Goal: Contribute content

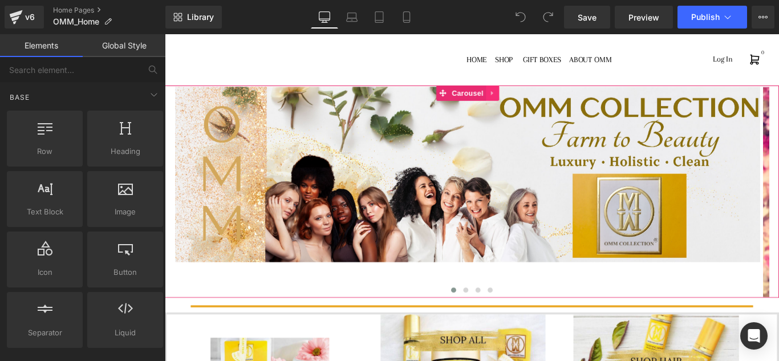
click at [527, 100] on link at bounding box center [533, 100] width 15 height 17
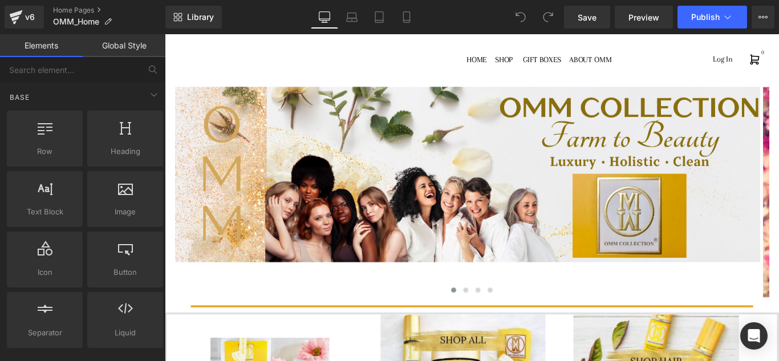
click at [119, 44] on link "Global Style" at bounding box center [124, 45] width 83 height 23
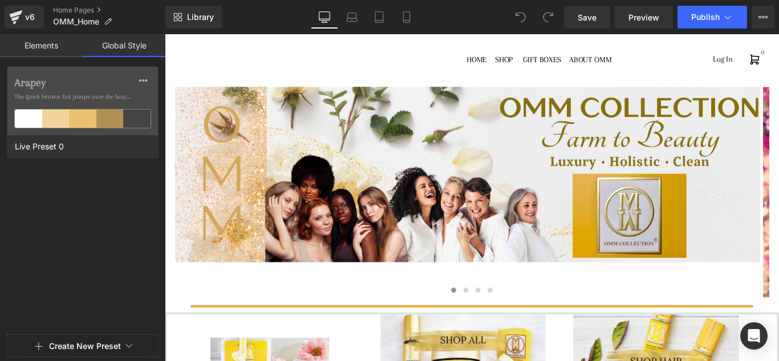
click at [60, 37] on link "Elements" at bounding box center [41, 45] width 83 height 23
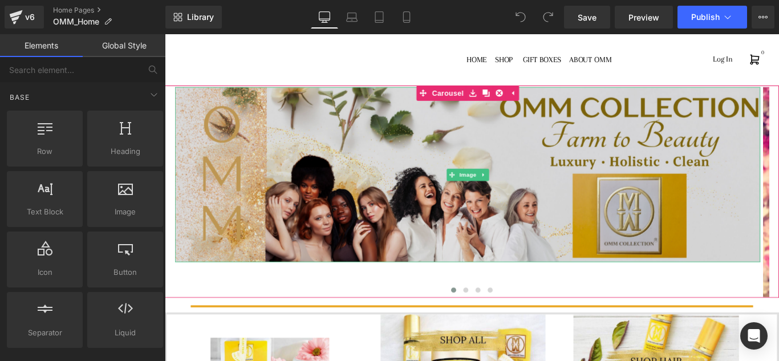
click at [462, 160] on img at bounding box center [505, 192] width 658 height 197
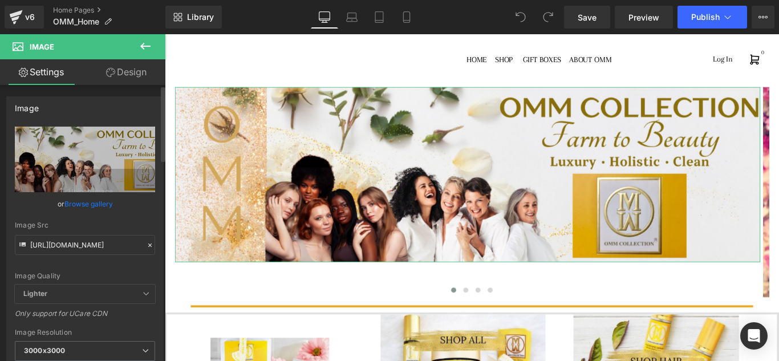
click at [160, 347] on div "Image [URL][DOMAIN_NAME] Replace Image Upload image or Browse gallery Image Src…" at bounding box center [85, 255] width 171 height 335
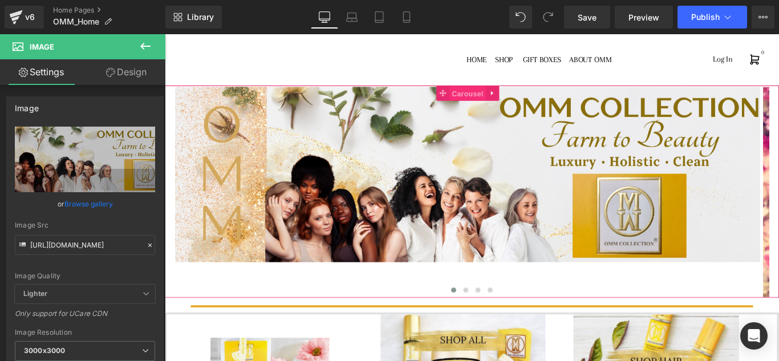
click at [495, 100] on span "Carousel" at bounding box center [504, 100] width 41 height 17
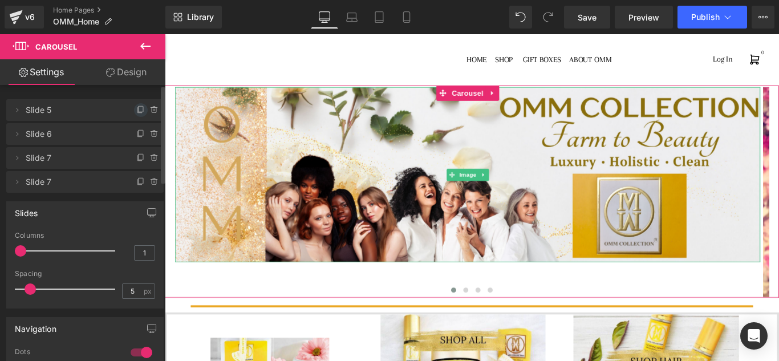
click at [136, 108] on icon at bounding box center [140, 110] width 9 height 9
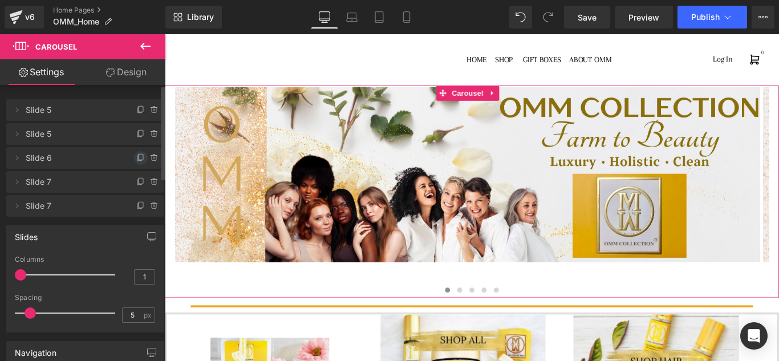
click at [136, 160] on icon at bounding box center [140, 157] width 9 height 9
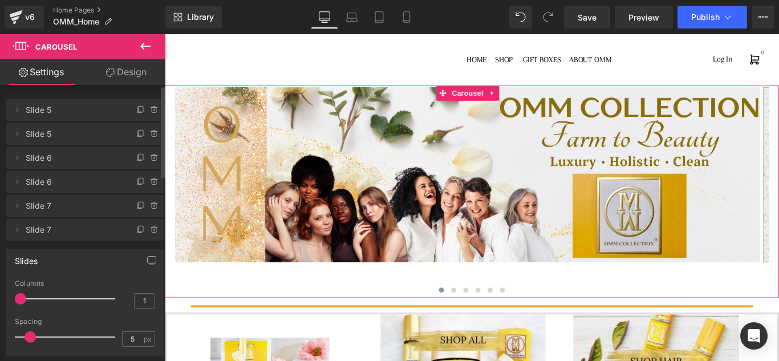
click at [119, 134] on li "Delete Cancel Slide 5 Slide 5" at bounding box center [84, 134] width 157 height 22
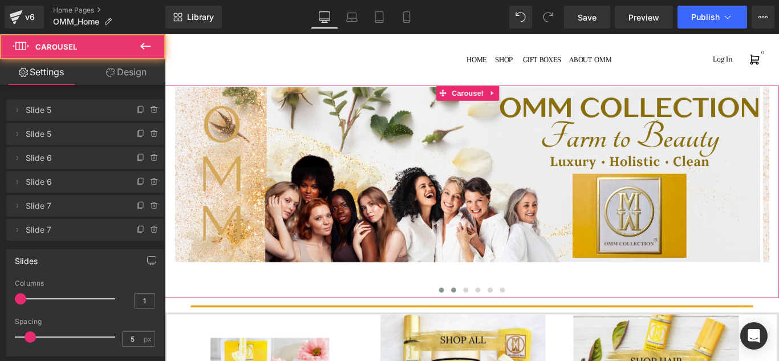
click at [485, 325] on button at bounding box center [490, 321] width 14 height 11
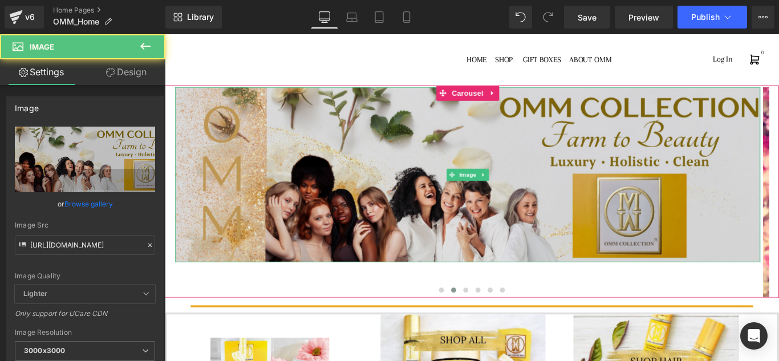
click at [495, 254] on img at bounding box center [505, 192] width 658 height 197
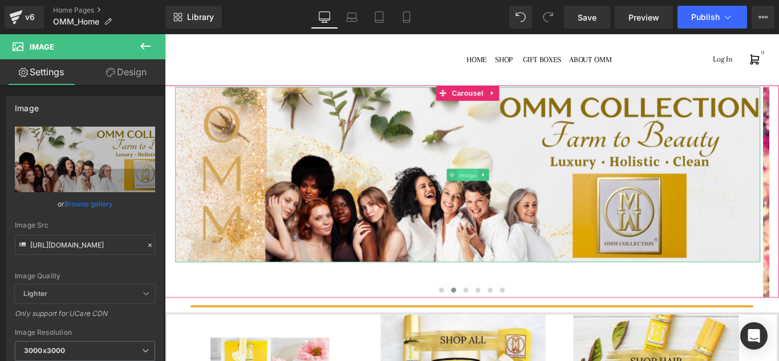
click at [505, 195] on span "Image" at bounding box center [505, 192] width 24 height 14
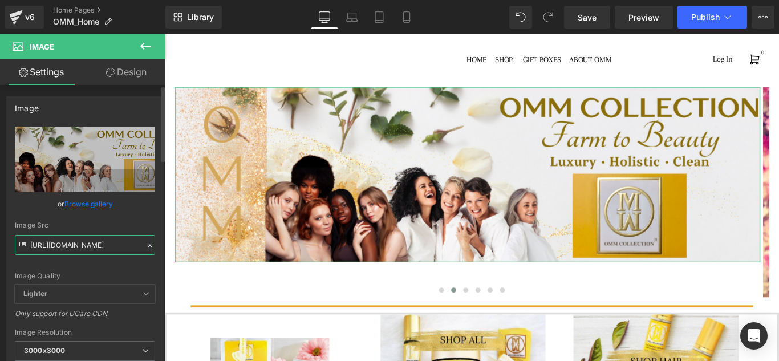
click at [110, 244] on input "[URL][DOMAIN_NAME]" at bounding box center [85, 245] width 140 height 20
click at [148, 243] on icon at bounding box center [150, 245] width 8 height 8
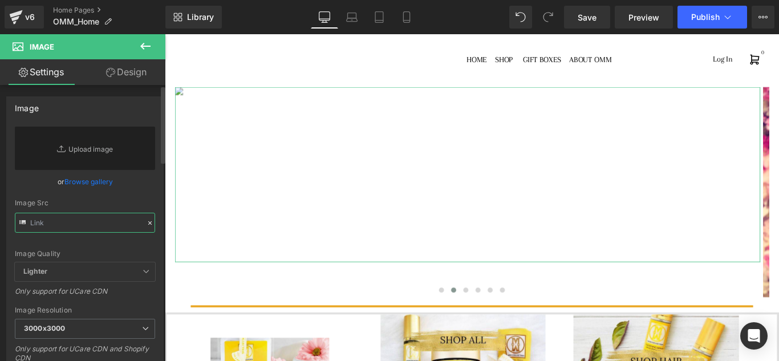
click at [122, 215] on input "text" at bounding box center [85, 223] width 140 height 20
paste input "[URL][DOMAIN_NAME]"
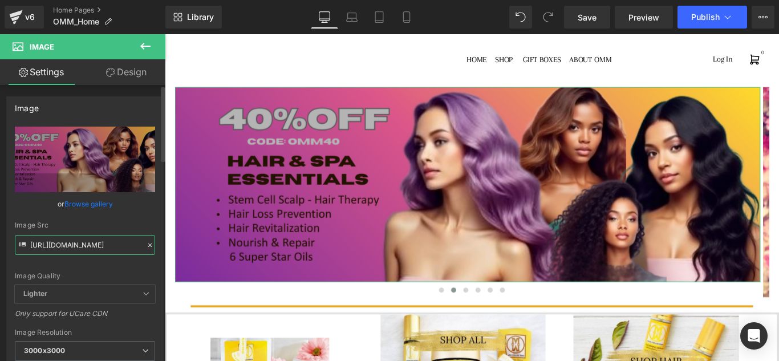
type input "[URL][DOMAIN_NAME]"
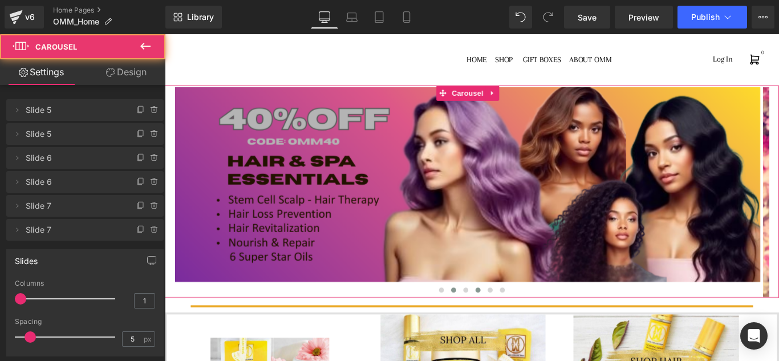
click at [514, 323] on span at bounding box center [517, 322] width 6 height 6
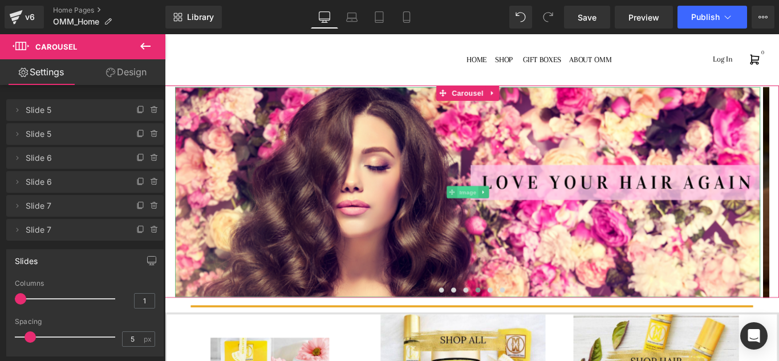
click at [505, 206] on span "Image" at bounding box center [505, 212] width 24 height 14
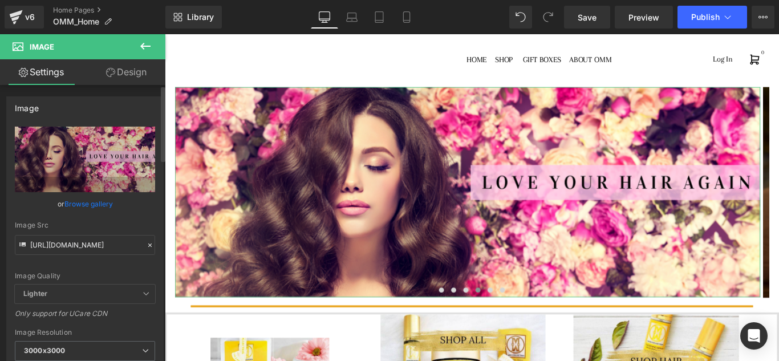
click at [146, 246] on icon at bounding box center [150, 245] width 8 height 8
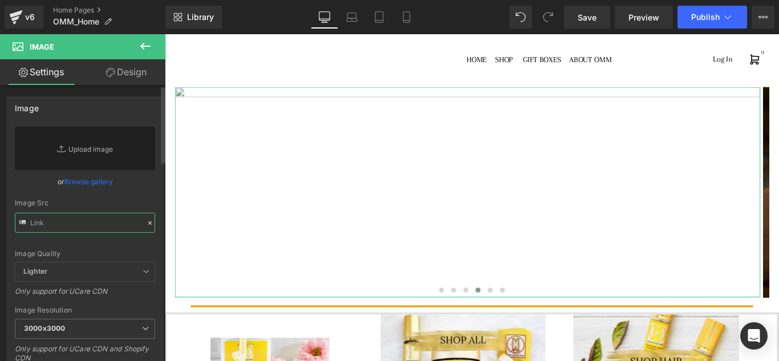
click at [114, 218] on input "text" at bounding box center [85, 223] width 140 height 20
paste input "[URL][DOMAIN_NAME]"
type input "[URL][DOMAIN_NAME]"
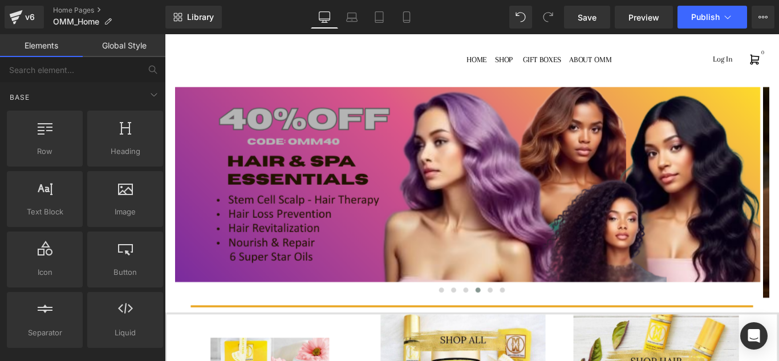
scroll to position [0, 0]
click at [285, 67] on link at bounding box center [257, 63] width 155 height 40
click at [656, 26] on link "Preview" at bounding box center [644, 17] width 58 height 23
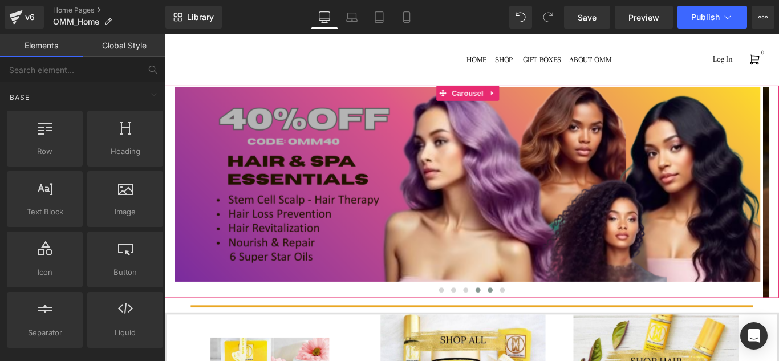
click at [528, 321] on span at bounding box center [531, 322] width 6 height 6
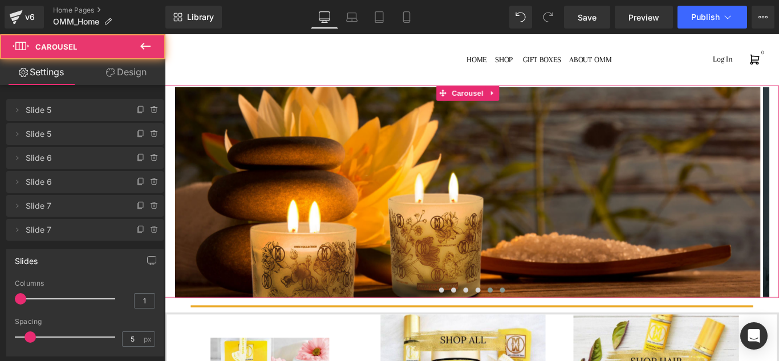
click at [541, 321] on span at bounding box center [544, 322] width 6 height 6
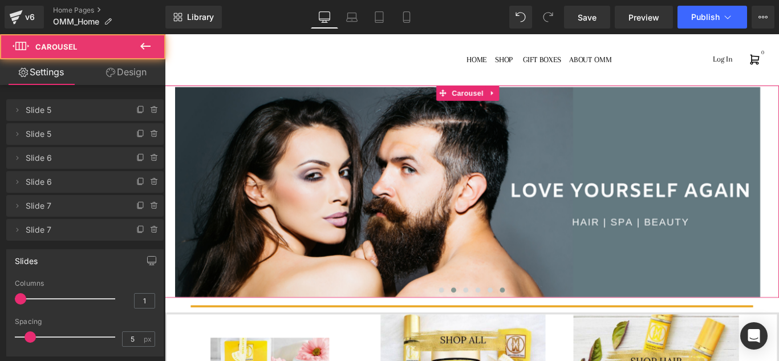
click at [487, 323] on span at bounding box center [490, 322] width 6 height 6
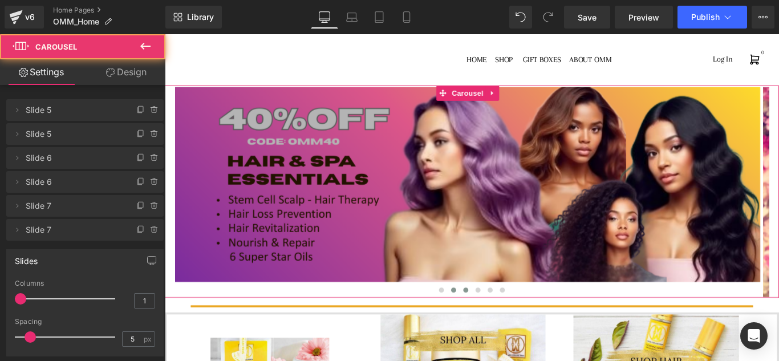
click at [500, 323] on span at bounding box center [503, 322] width 6 height 6
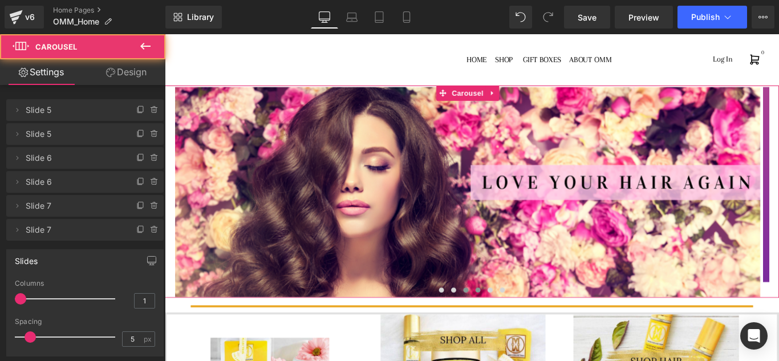
click at [514, 322] on span at bounding box center [517, 322] width 6 height 6
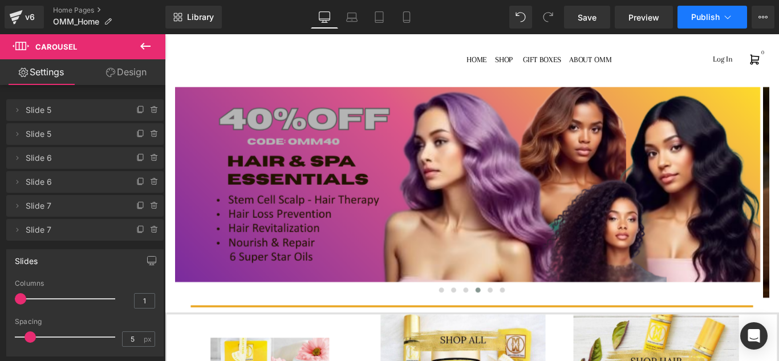
click at [697, 15] on span "Publish" at bounding box center [705, 17] width 29 height 9
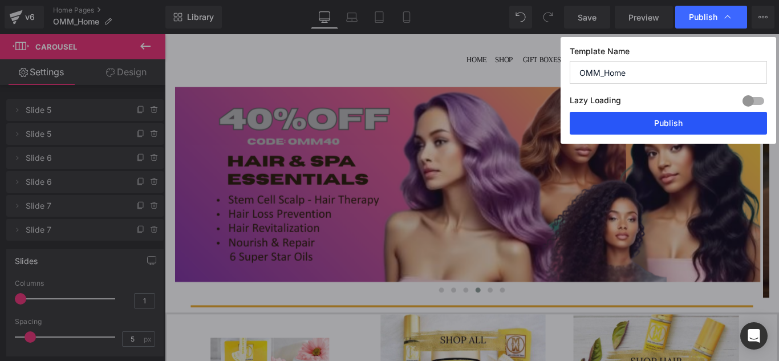
click at [670, 125] on button "Publish" at bounding box center [668, 123] width 197 height 23
